Goal: Find specific page/section: Find specific page/section

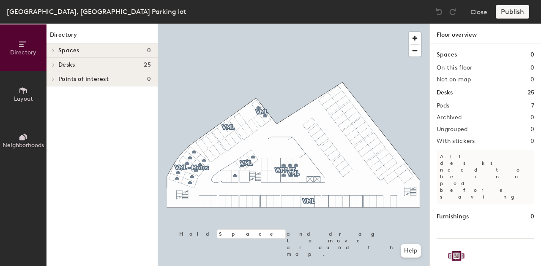
scroll to position [17, 0]
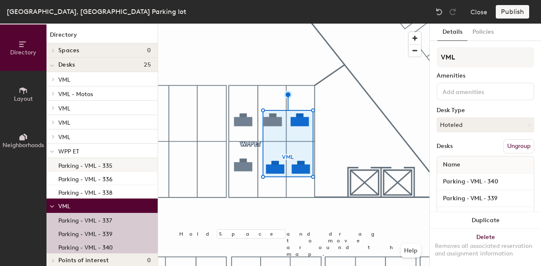
click at [108, 169] on p "Parking - VML - 335" at bounding box center [85, 165] width 54 height 10
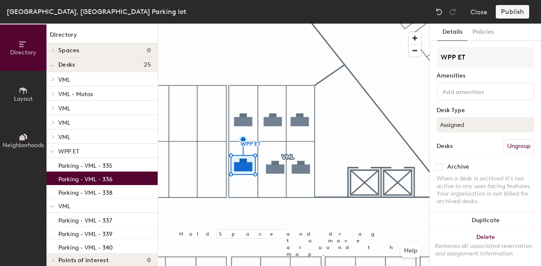
click at [108, 179] on p "Parking - VML - 336" at bounding box center [85, 179] width 54 height 10
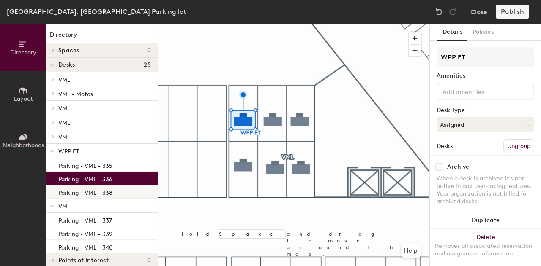
click at [110, 193] on p "Parking - VML - 338" at bounding box center [85, 192] width 54 height 10
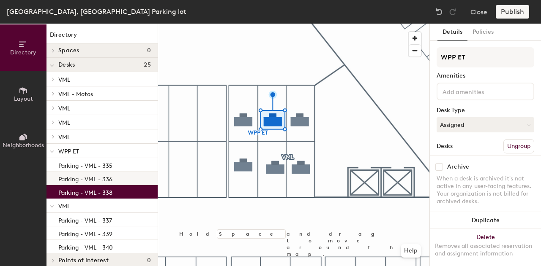
click at [110, 179] on p "Parking - VML - 336" at bounding box center [85, 179] width 54 height 10
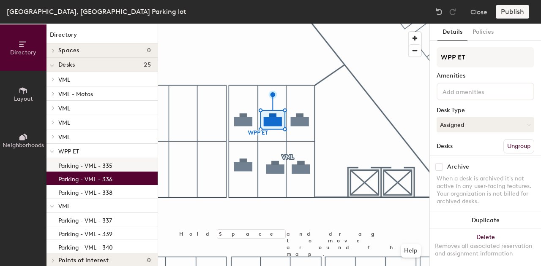
click at [107, 168] on p "Parking - VML - 335" at bounding box center [85, 165] width 54 height 10
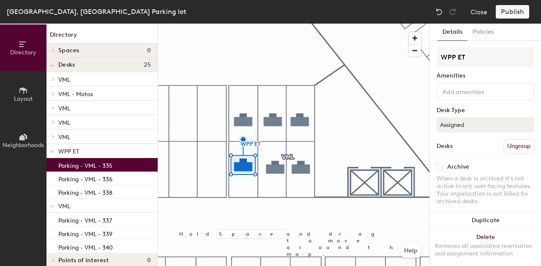
click at [72, 151] on span "WPP ET" at bounding box center [68, 151] width 21 height 7
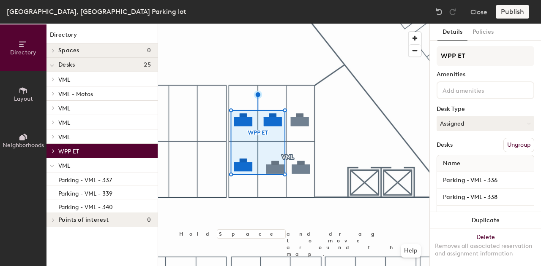
scroll to position [0, 0]
click at [526, 124] on icon at bounding box center [528, 125] width 4 height 4
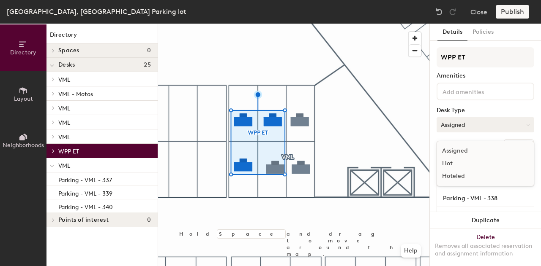
click at [526, 124] on icon at bounding box center [528, 125] width 4 height 4
